Goal: Find specific page/section: Find specific page/section

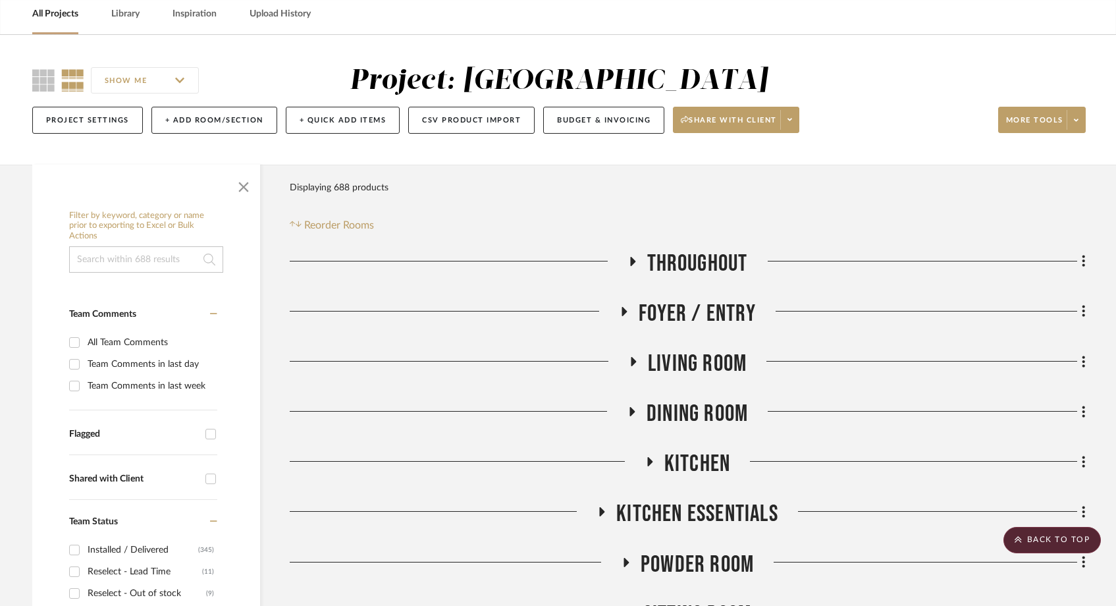
scroll to position [28, 0]
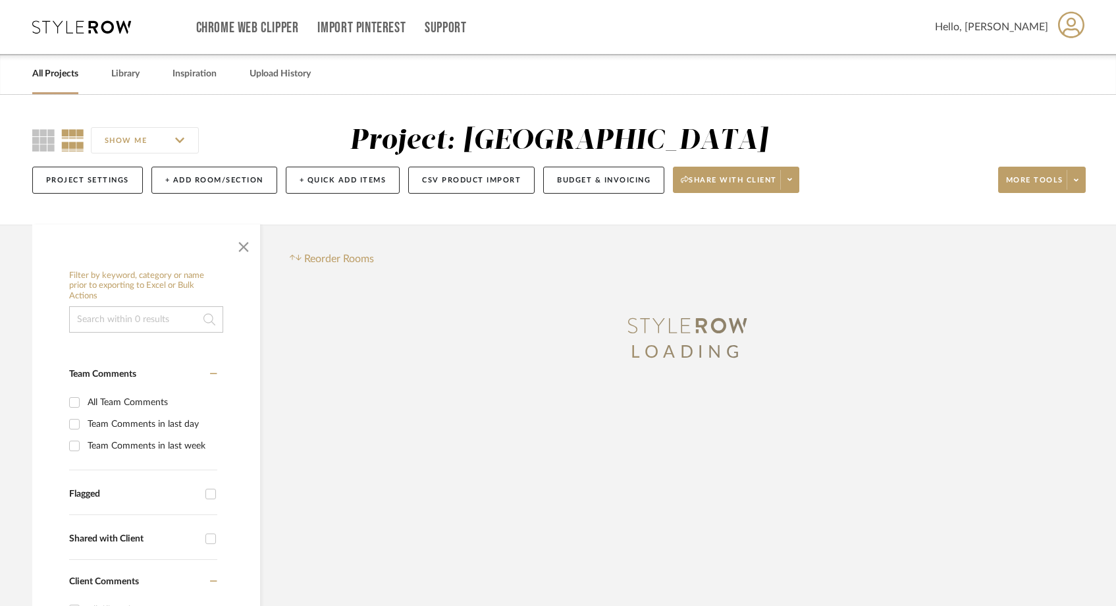
click at [72, 80] on link "All Projects" at bounding box center [55, 74] width 46 height 18
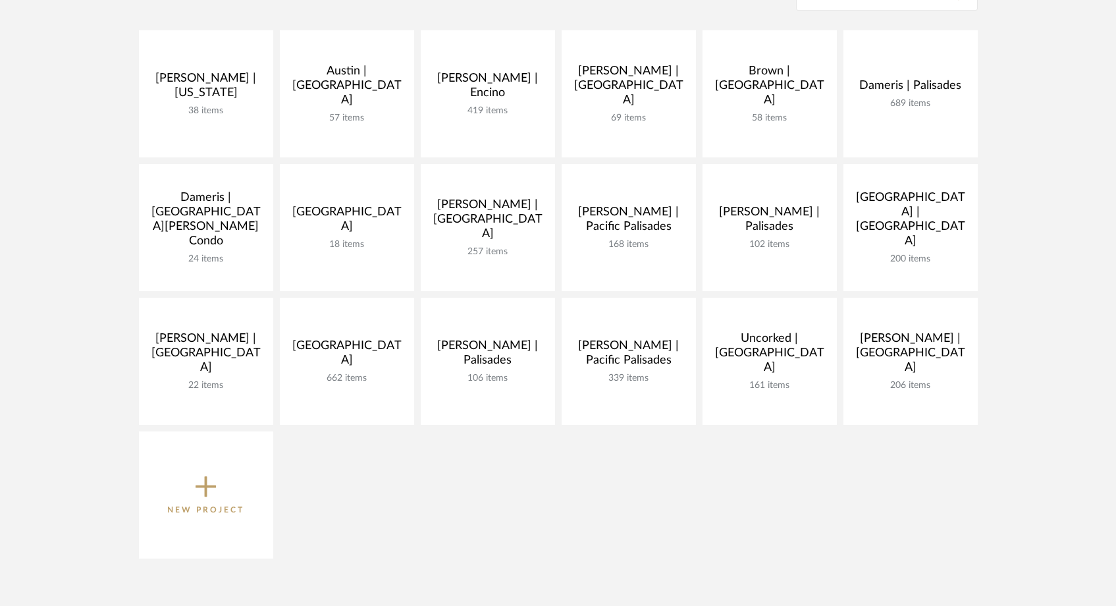
scroll to position [310, 0]
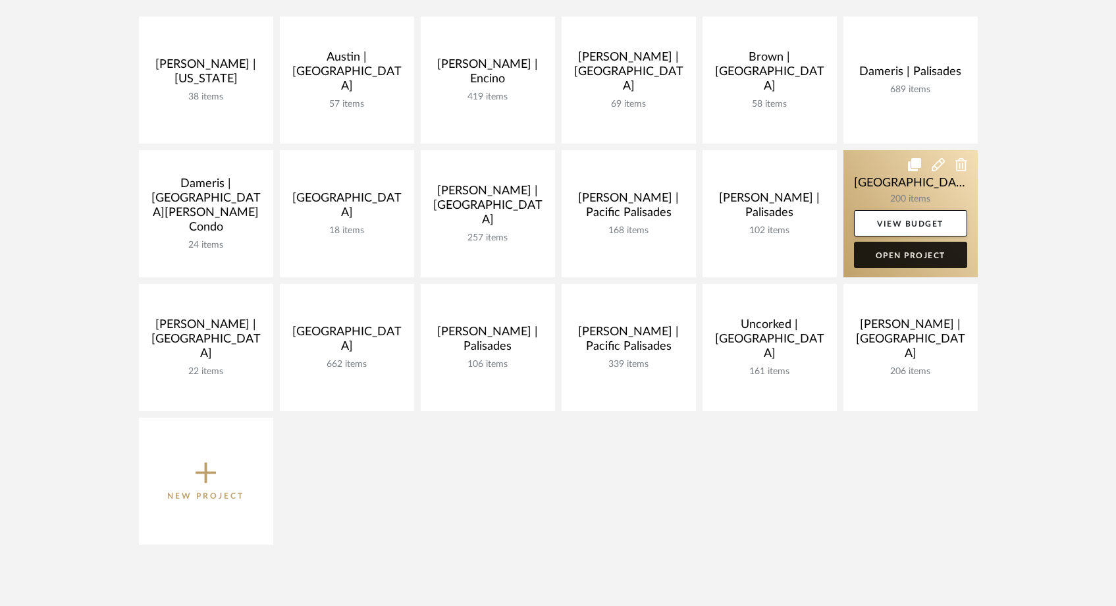
click at [897, 260] on link "Open Project" at bounding box center [910, 255] width 113 height 26
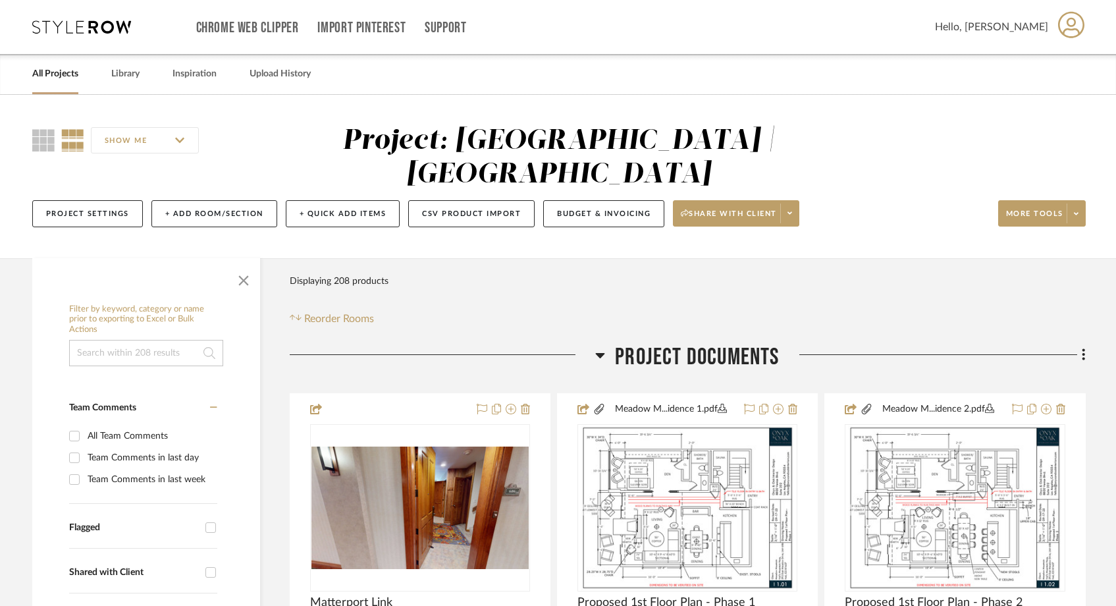
click at [169, 340] on input at bounding box center [146, 353] width 154 height 26
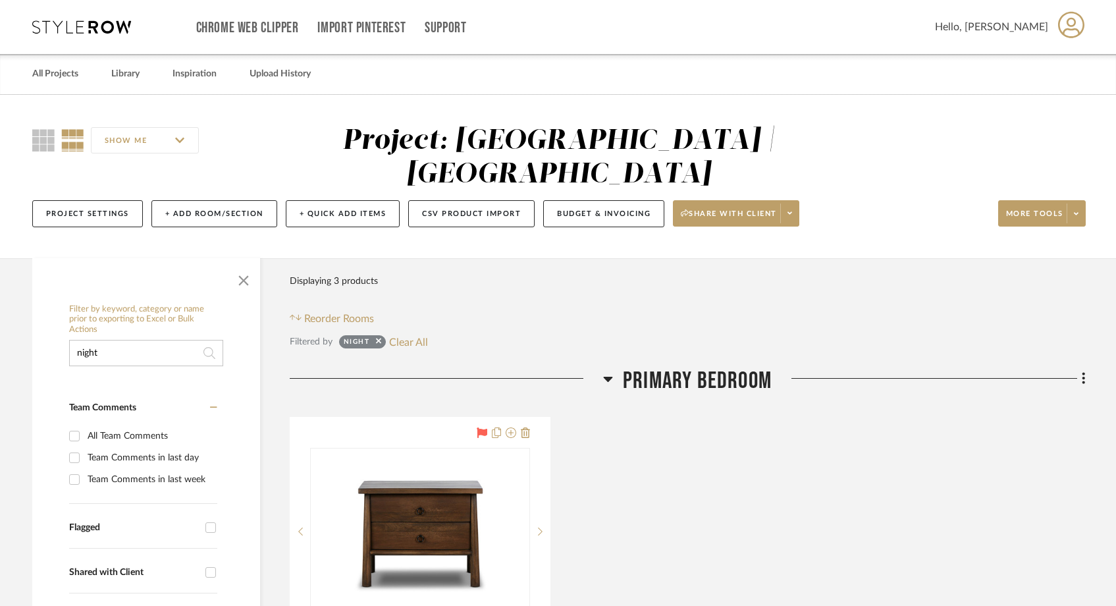
type input "night"
